Goal: Transaction & Acquisition: Download file/media

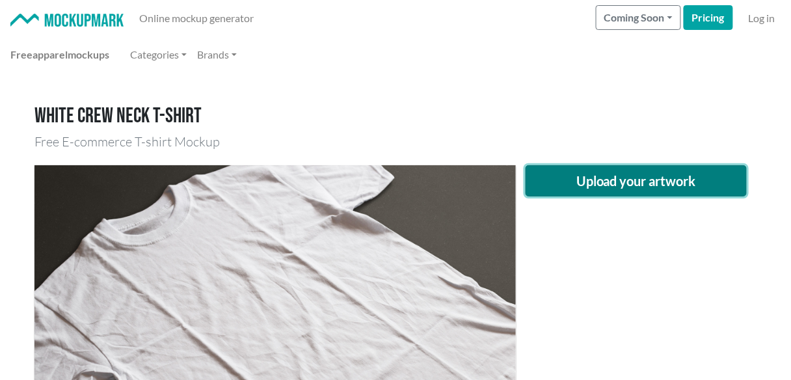
click at [712, 182] on button "Upload your artwork" at bounding box center [636, 180] width 221 height 31
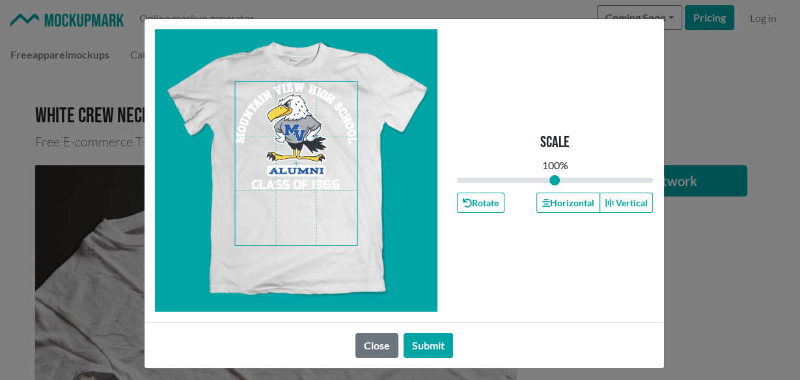
click at [310, 167] on span at bounding box center [296, 163] width 122 height 163
click at [563, 199] on button "Horizontal" at bounding box center [568, 203] width 64 height 20
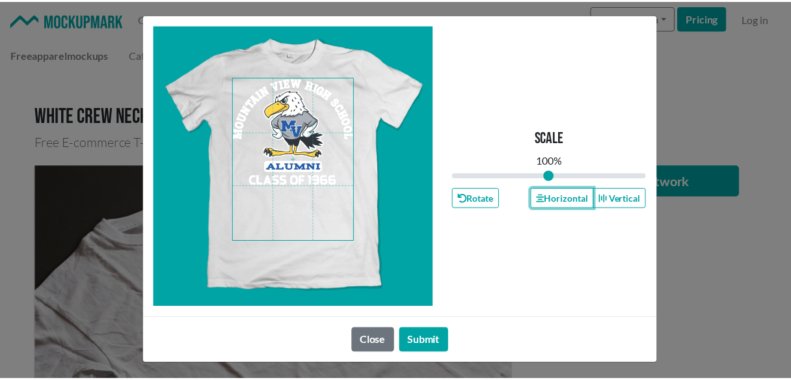
scroll to position [7, 0]
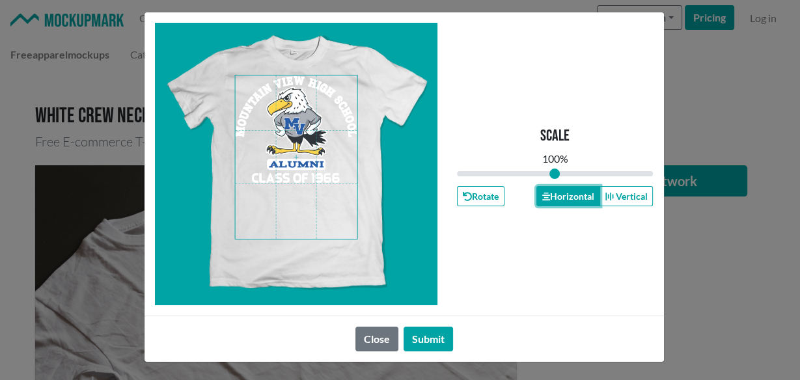
click at [547, 200] on button "Horizontal" at bounding box center [568, 196] width 64 height 20
click at [422, 339] on button "Submit" at bounding box center [427, 339] width 49 height 25
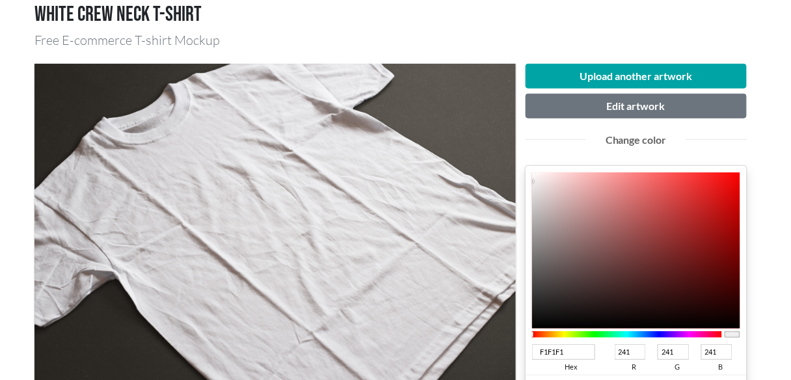
scroll to position [173, 0]
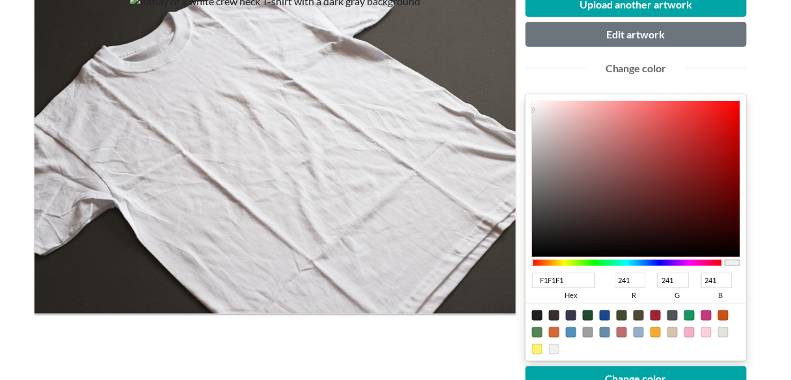
click at [598, 315] on div at bounding box center [636, 332] width 221 height 58
click at [607, 312] on div at bounding box center [605, 315] width 10 height 10
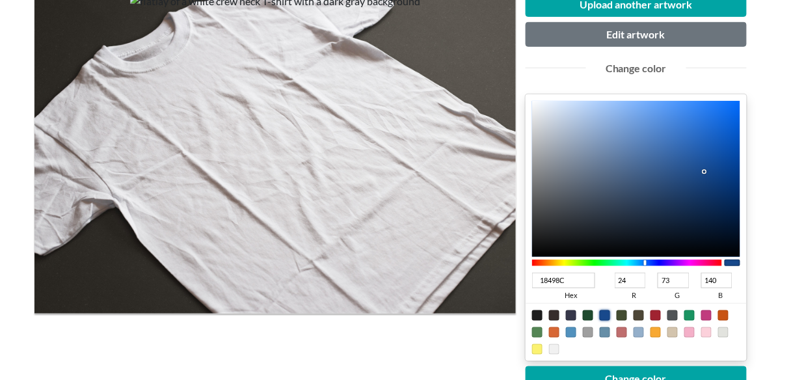
type input "18498C"
type input "24"
type input "73"
type input "140"
type input "01357D"
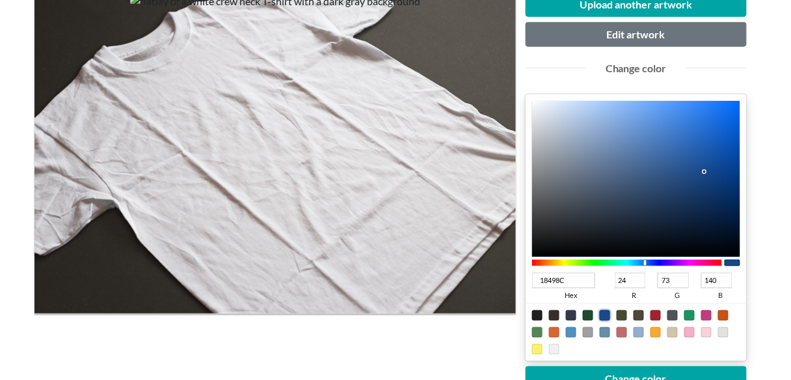
type input "1"
type input "53"
type input "125"
click at [739, 179] on div at bounding box center [636, 179] width 208 height 156
type input "02367E"
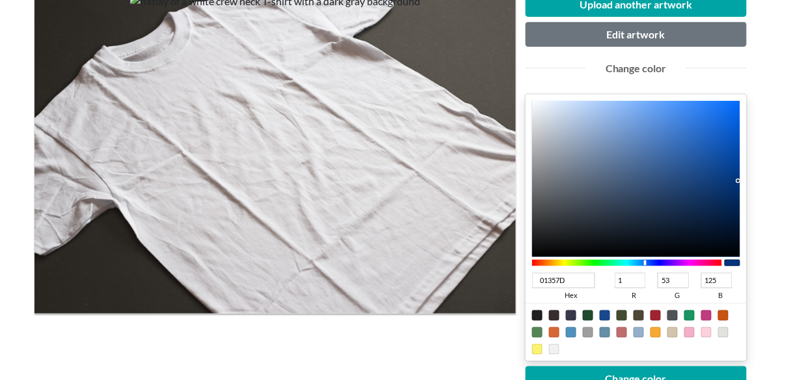
type input "2"
type input "54"
type input "126"
click at [737, 178] on div at bounding box center [636, 179] width 208 height 156
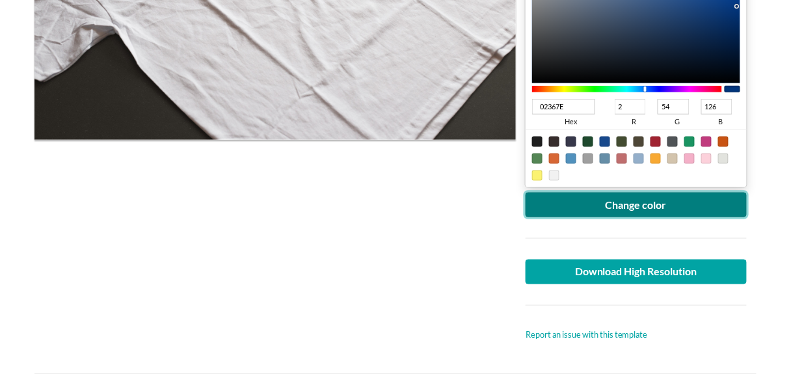
click at [646, 202] on button "Change color" at bounding box center [636, 205] width 221 height 25
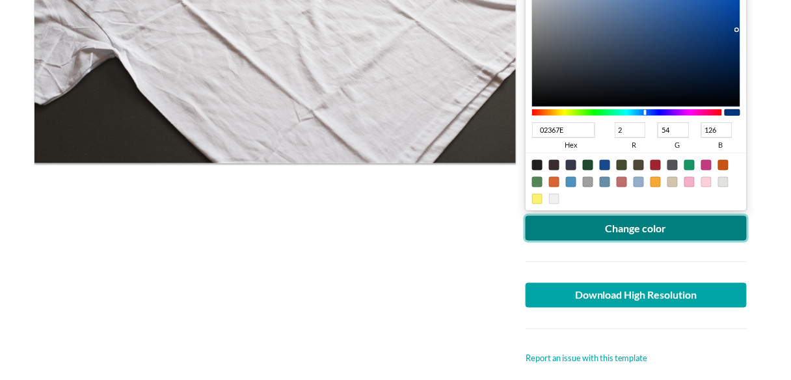
scroll to position [347, 0]
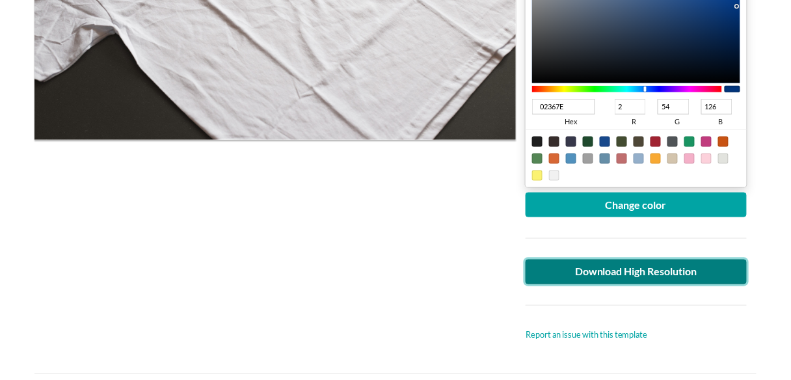
click at [567, 264] on link "Download High Resolution" at bounding box center [636, 272] width 221 height 25
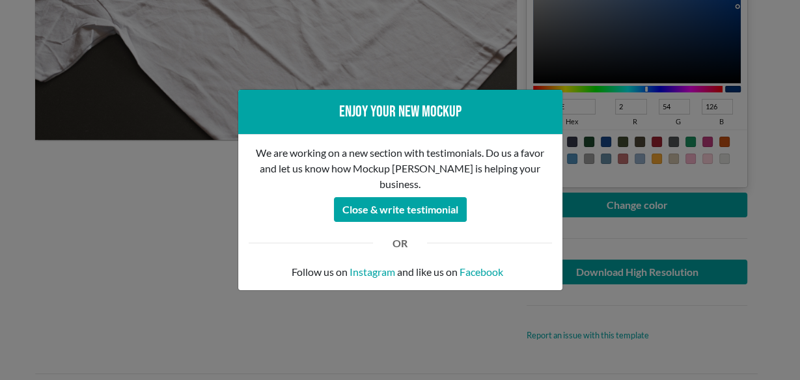
click at [240, 232] on div at bounding box center [311, 242] width 144 height 21
drag, startPoint x: 190, startPoint y: 161, endPoint x: 177, endPoint y: 141, distance: 23.5
click at [190, 160] on div "Enjoy your new mockup We are working on a new section with testimonials. Do us …" at bounding box center [400, 190] width 800 height 380
